Goal: Check status: Check status

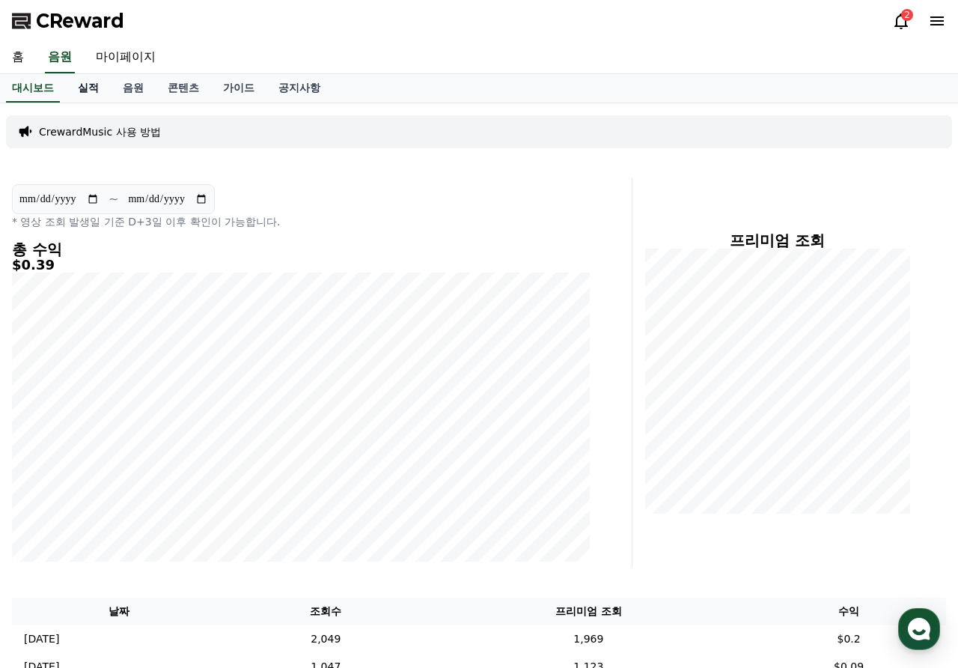
click at [85, 90] on link "실적" at bounding box center [88, 88] width 45 height 28
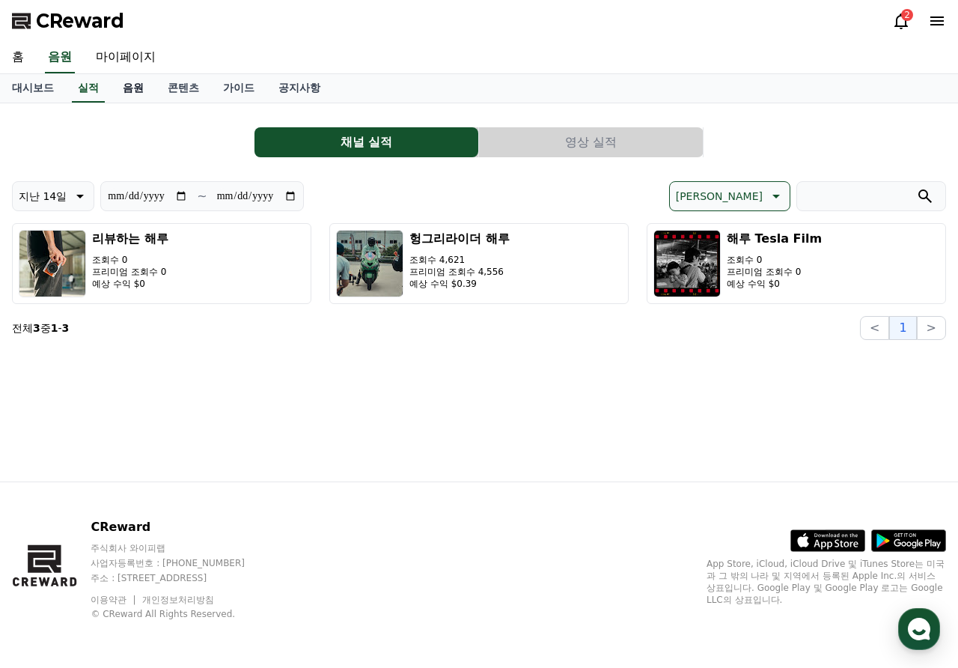
click at [120, 91] on link "음원" at bounding box center [133, 88] width 45 height 28
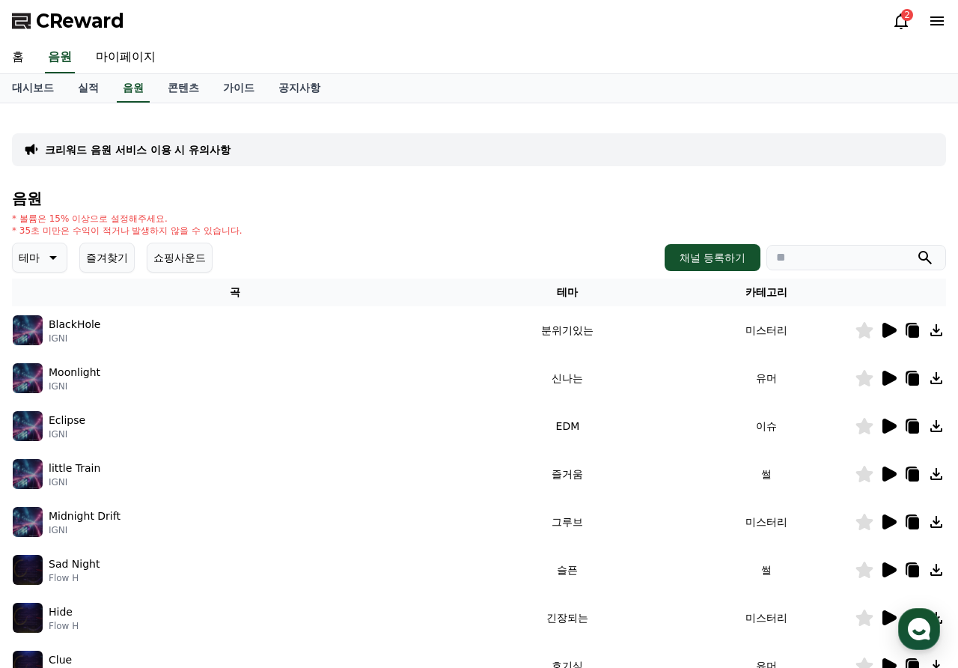
click at [901, 16] on div "2" at bounding box center [907, 15] width 12 height 12
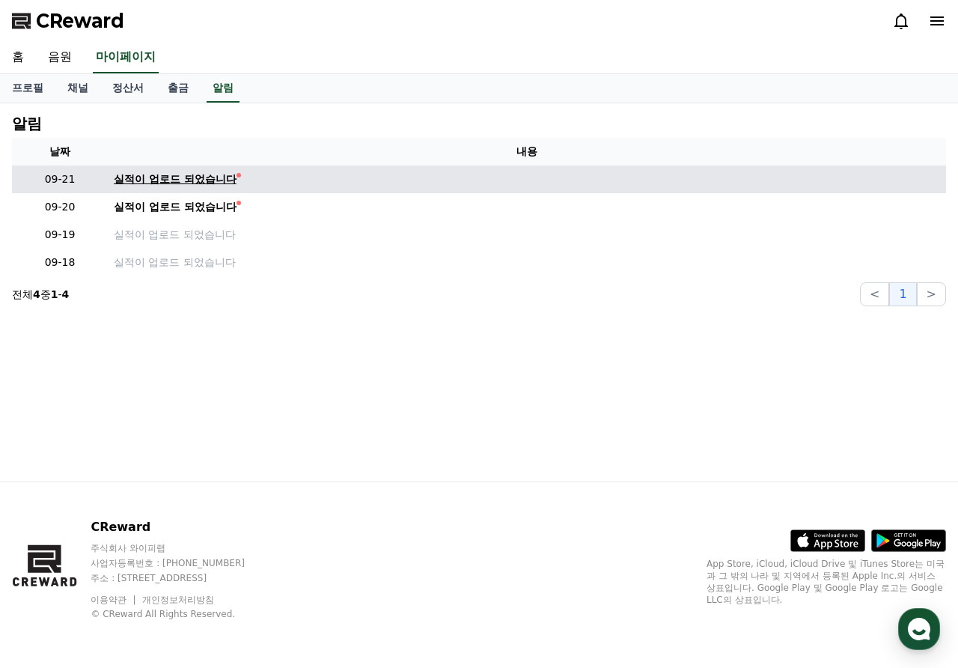
click at [180, 177] on div "실적이 업로드 되었습니다" at bounding box center [175, 179] width 123 height 16
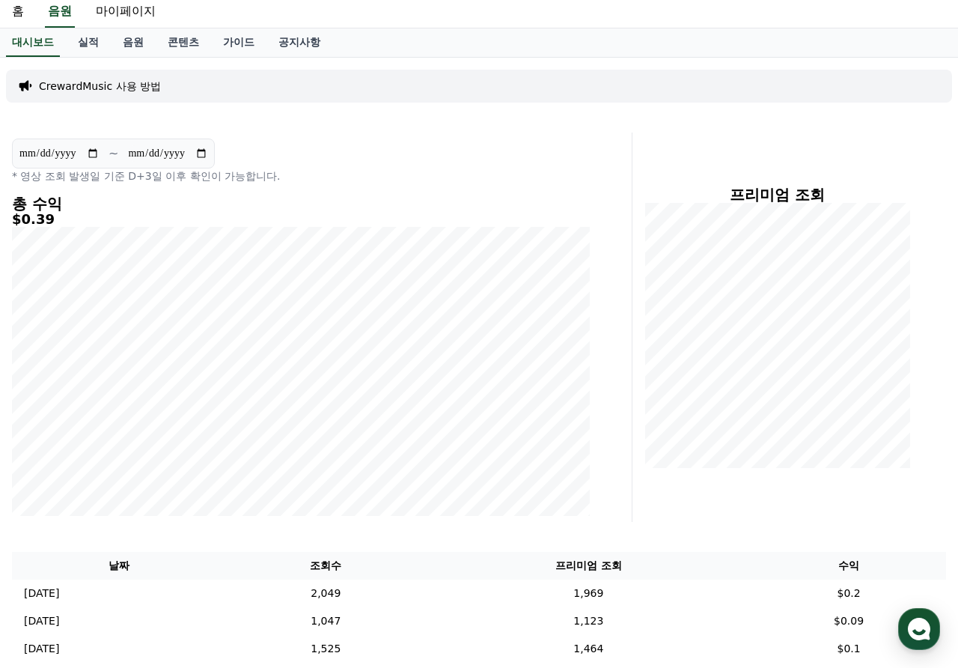
scroll to position [102, 0]
